Goal: Contribute content

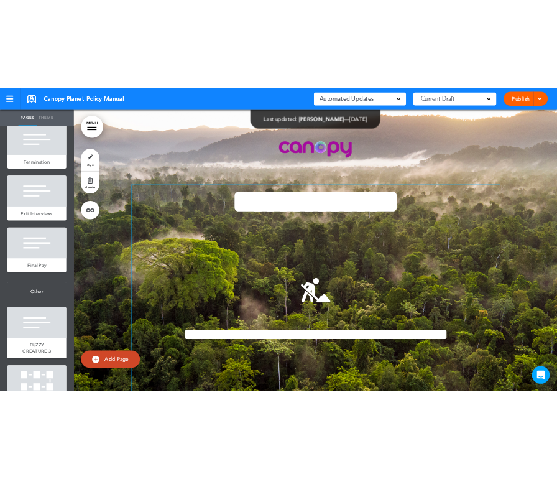
scroll to position [60243, 0]
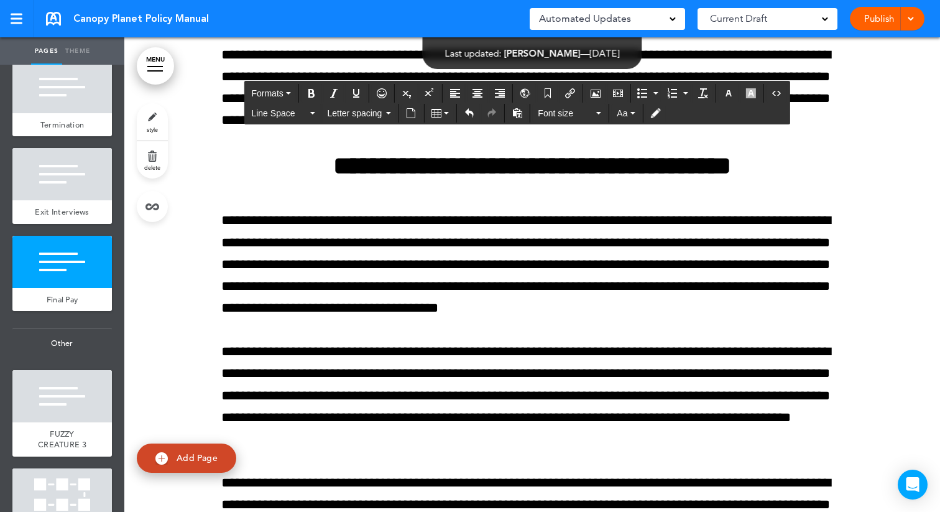
drag, startPoint x: 341, startPoint y: 358, endPoint x: 817, endPoint y: 341, distance: 475.4
copy p "**********"
drag, startPoint x: 766, startPoint y: 295, endPoint x: 215, endPoint y: 295, distance: 551.0
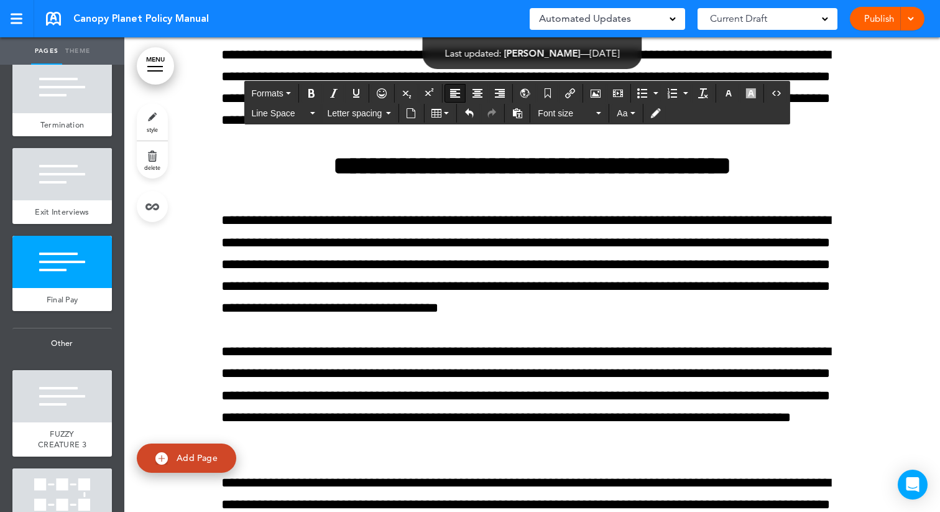
drag, startPoint x: 354, startPoint y: 364, endPoint x: 209, endPoint y: 336, distance: 147.6
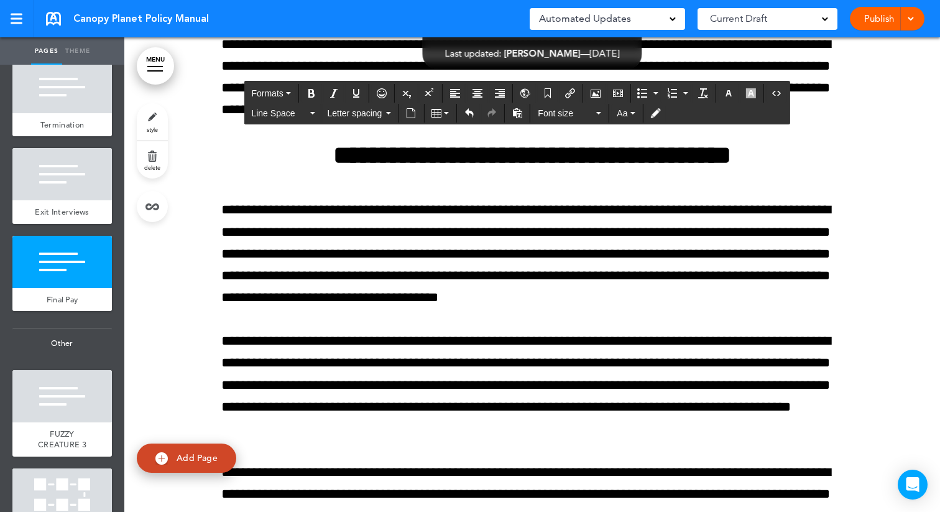
scroll to position [60276, 0]
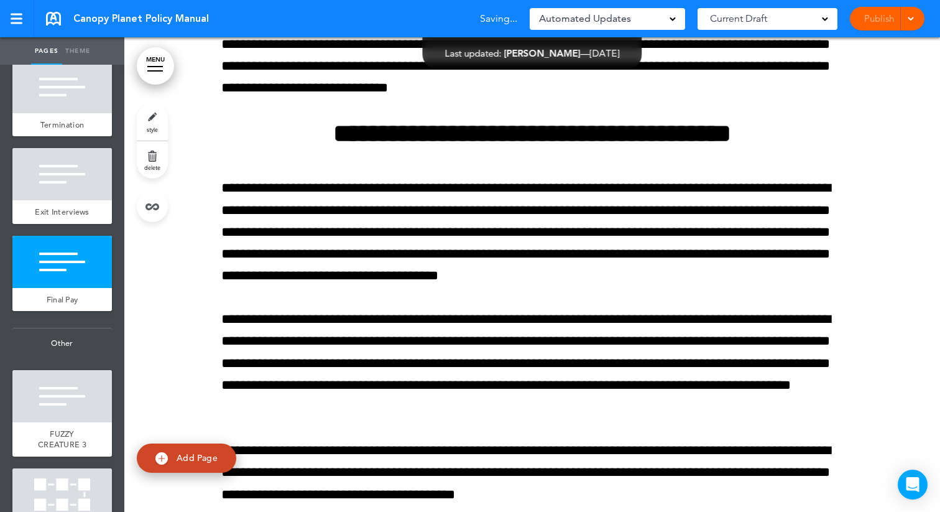
click at [914, 19] on span at bounding box center [911, 18] width 8 height 8
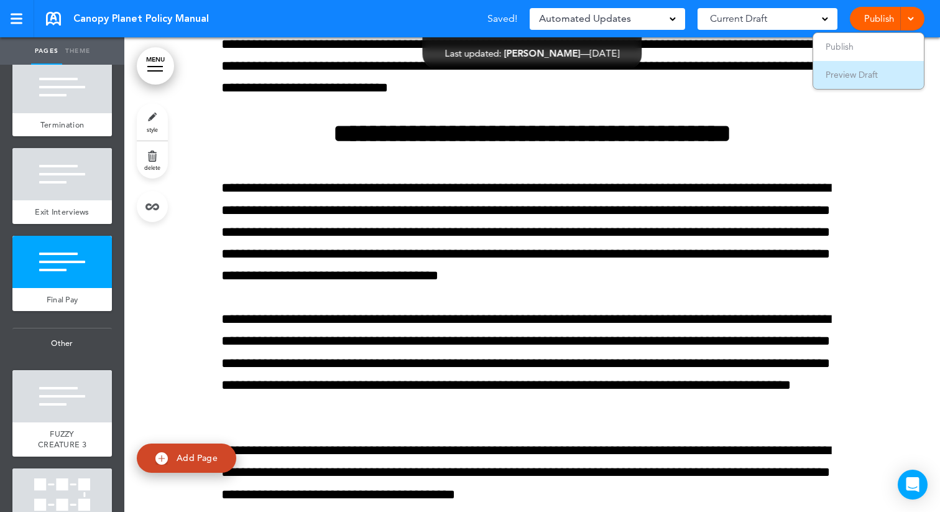
click at [878, 78] on span "Preview Draft" at bounding box center [852, 74] width 52 height 11
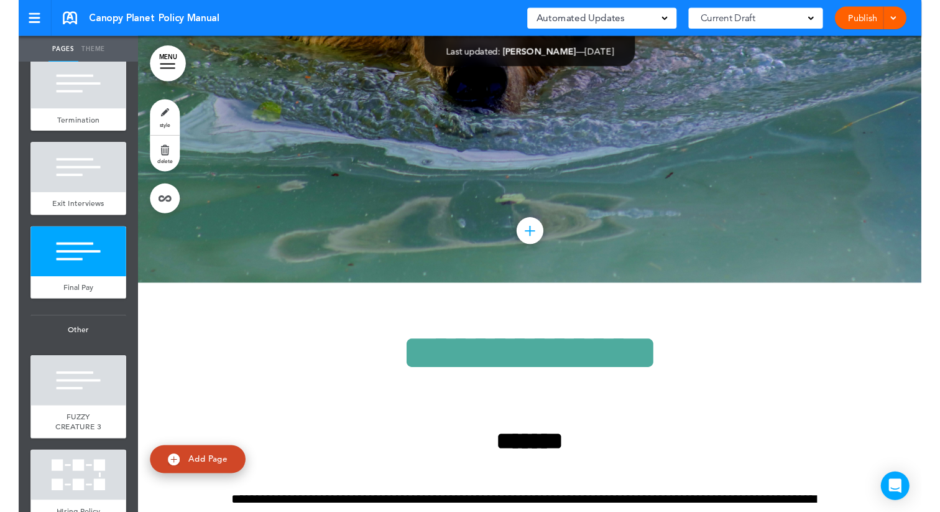
scroll to position [59804, 0]
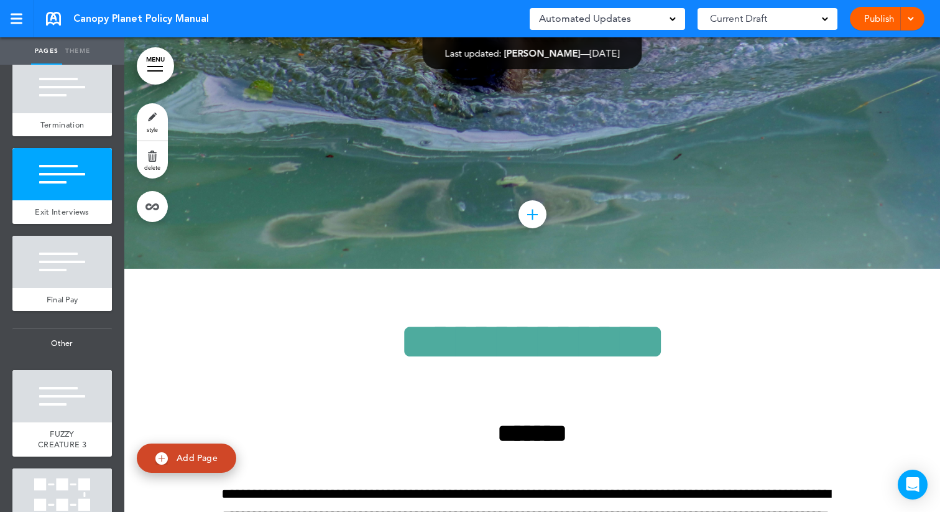
click at [915, 20] on div at bounding box center [909, 19] width 12 height 24
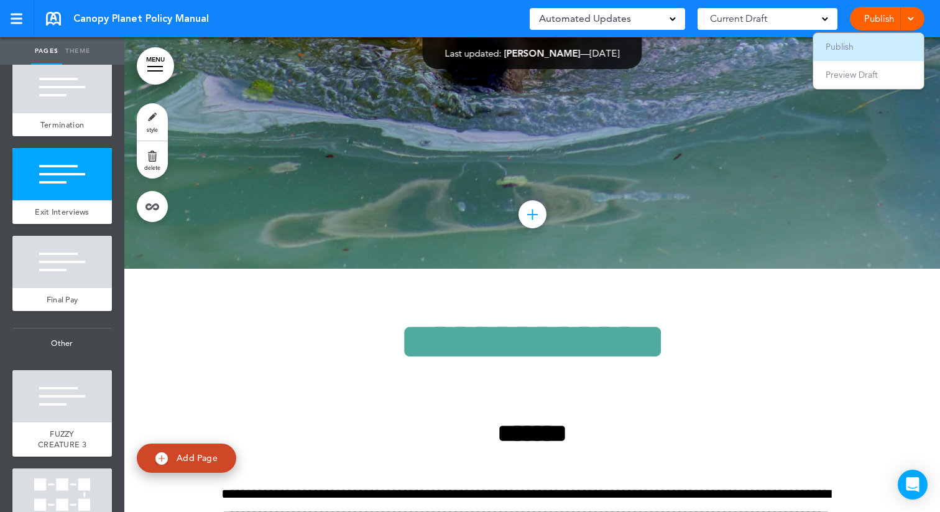
click at [870, 47] on li "Publish" at bounding box center [868, 47] width 111 height 28
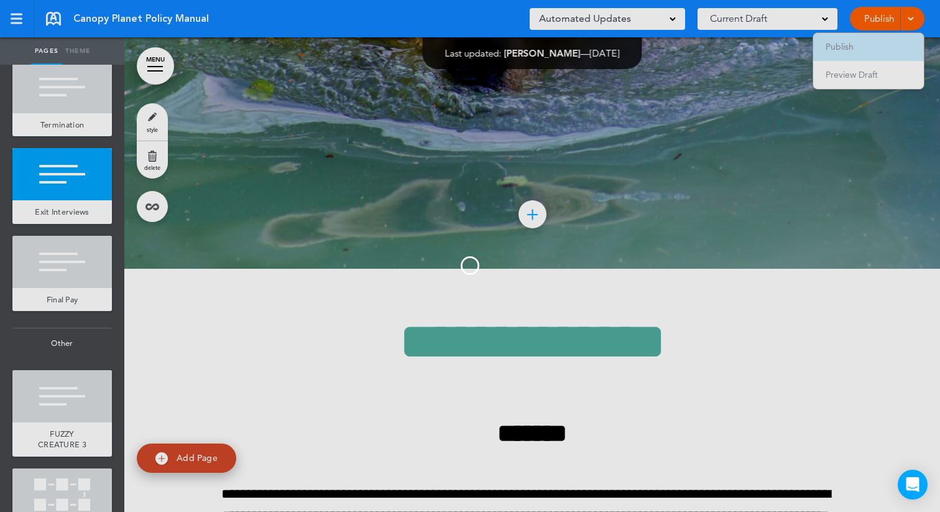
scroll to position [0, 0]
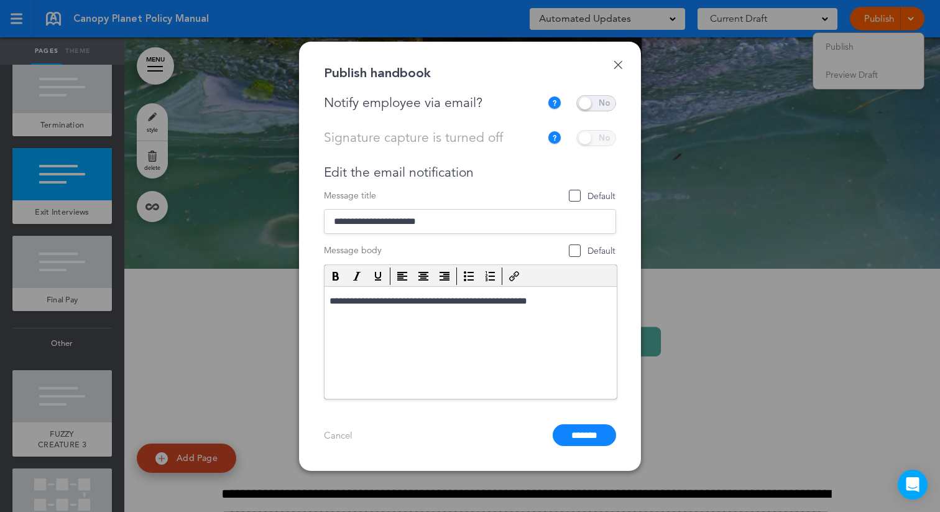
click at [591, 104] on span at bounding box center [596, 103] width 40 height 16
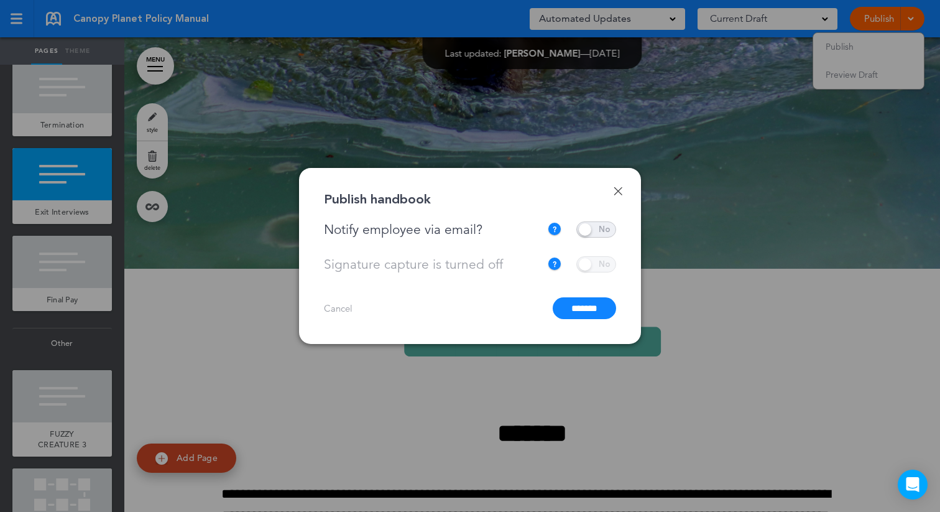
click at [580, 313] on input "*******" at bounding box center [584, 308] width 63 height 22
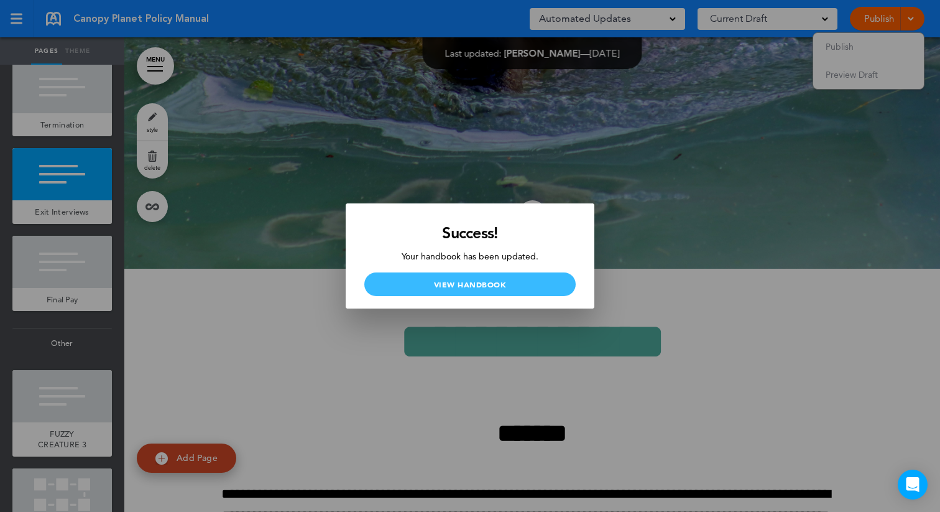
click at [510, 286] on link "View Handbook" at bounding box center [469, 284] width 211 height 24
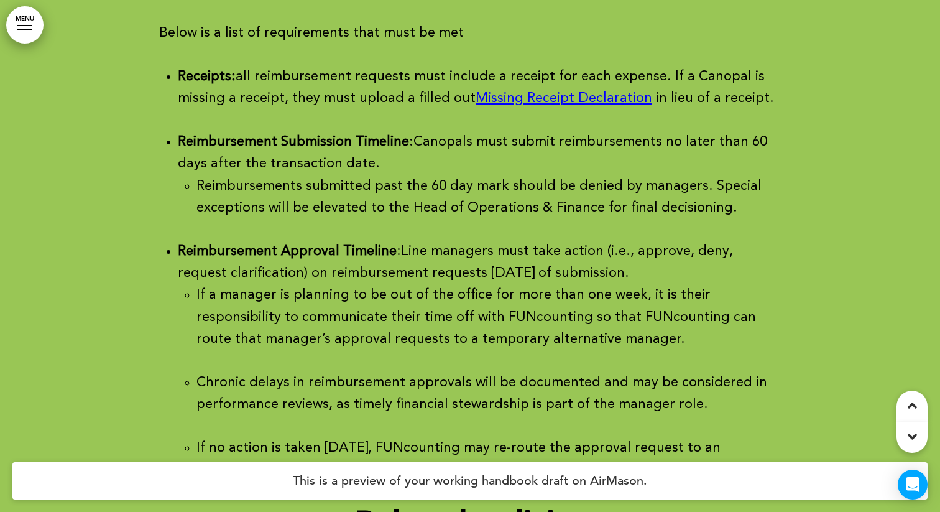
scroll to position [59269, 0]
